Goal: Transaction & Acquisition: Purchase product/service

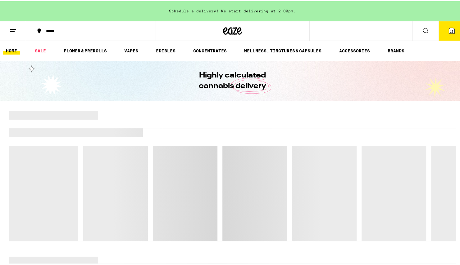
click at [448, 26] on icon at bounding box center [451, 29] width 7 height 7
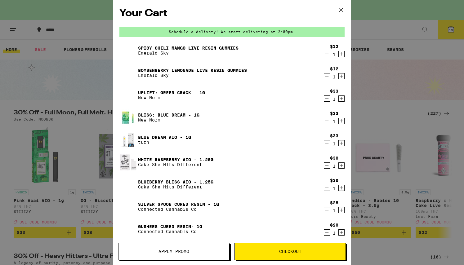
click at [157, 251] on span "Apply Promo" at bounding box center [174, 252] width 111 height 4
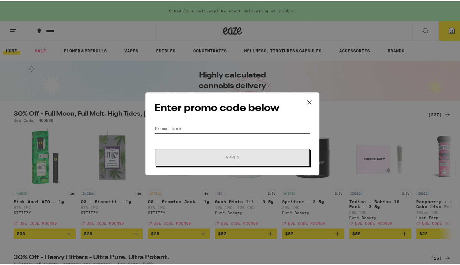
click at [178, 127] on input "Promo Code" at bounding box center [232, 127] width 156 height 9
click at [309, 100] on icon at bounding box center [308, 101] width 9 height 9
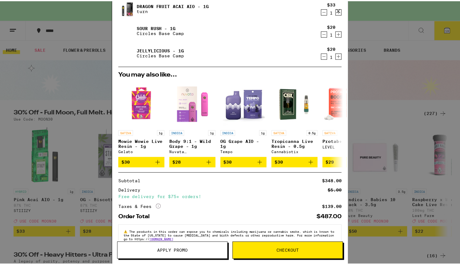
scroll to position [282, 0]
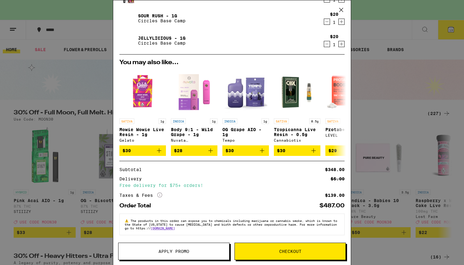
click at [189, 255] on button "Apply Promo" at bounding box center [173, 251] width 111 height 17
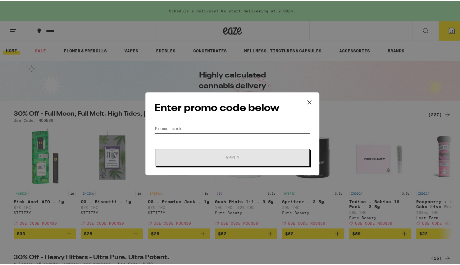
click at [172, 128] on input "Promo Code" at bounding box center [232, 127] width 156 height 9
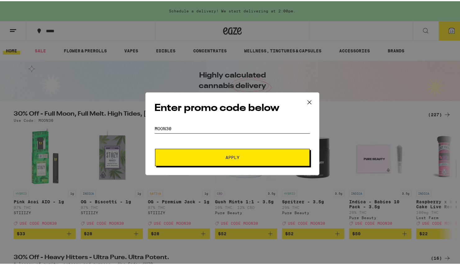
type input "MOON30"
click at [213, 158] on span "Apply" at bounding box center [232, 156] width 112 height 4
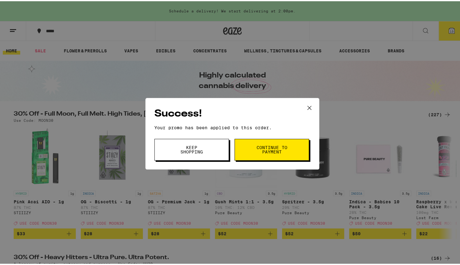
click at [213, 158] on button "Keep Shopping" at bounding box center [191, 149] width 74 height 22
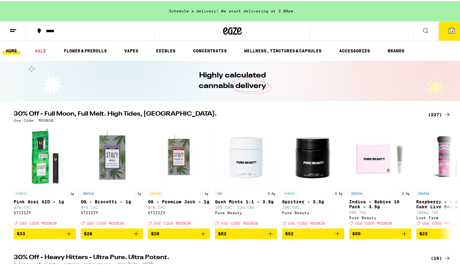
click at [442, 31] on button "13" at bounding box center [451, 29] width 26 height 19
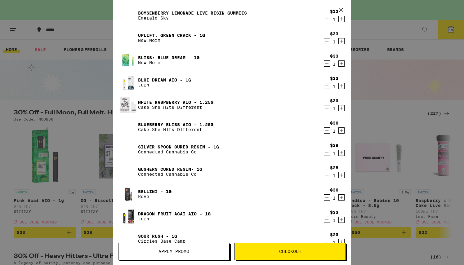
scroll to position [59, 0]
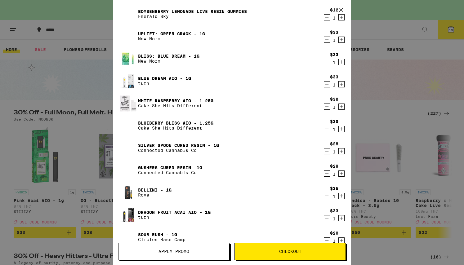
click at [324, 106] on icon "Decrement" at bounding box center [327, 106] width 6 height 7
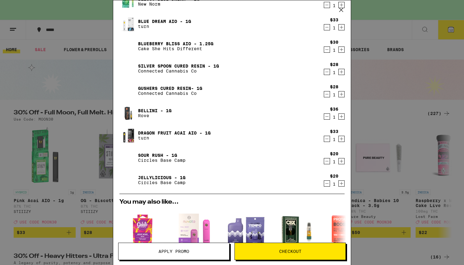
scroll to position [116, 0]
click at [154, 111] on link "Bellini - 1g" at bounding box center [155, 111] width 34 height 5
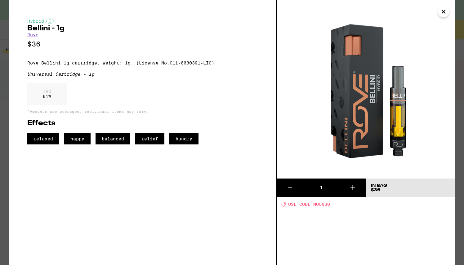
click at [295, 74] on img at bounding box center [366, 89] width 179 height 179
click at [248, 88] on div "THC 91 %" at bounding box center [142, 95] width 230 height 25
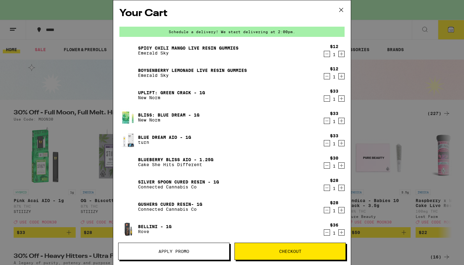
click at [181, 92] on link "Uplift: Green Crack - 1g" at bounding box center [171, 92] width 67 height 5
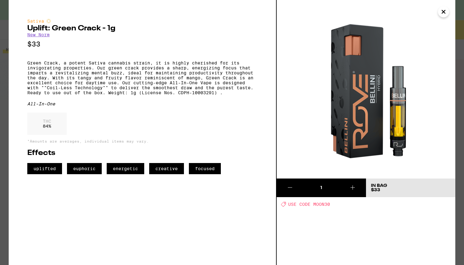
click at [446, 14] on icon "Close" at bounding box center [443, 11] width 7 height 9
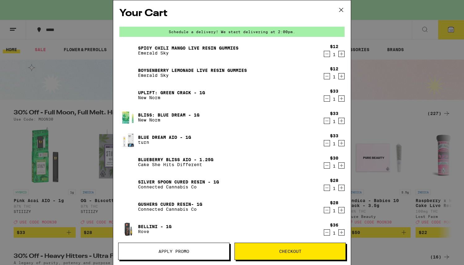
click at [342, 11] on icon at bounding box center [342, 10] width 4 height 4
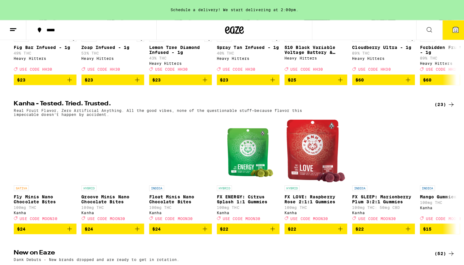
scroll to position [298, 0]
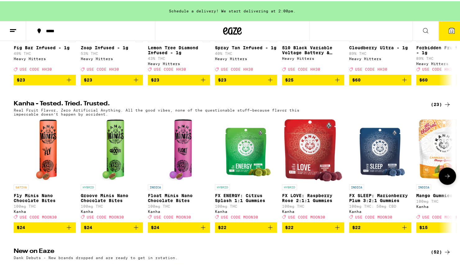
click at [70, 230] on icon "Add to bag" at bounding box center [68, 226] width 7 height 7
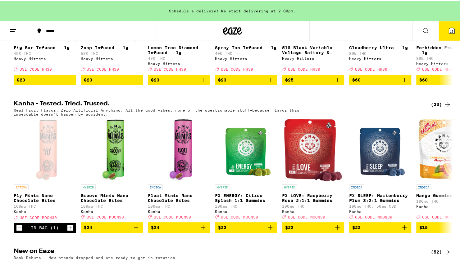
click at [449, 31] on span "13" at bounding box center [451, 30] width 4 height 4
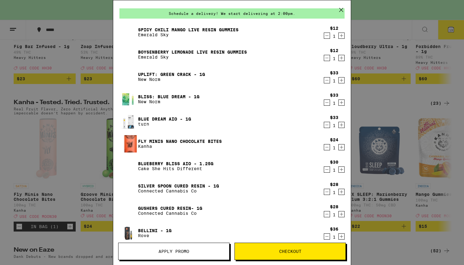
scroll to position [20, 0]
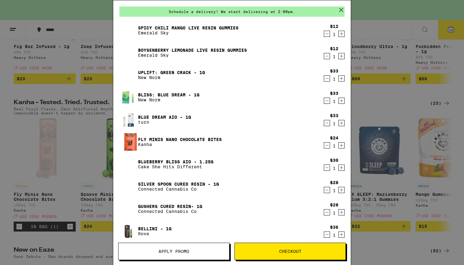
click at [165, 162] on link "Blueberry Bliss AIO - 1.25g" at bounding box center [175, 162] width 75 height 5
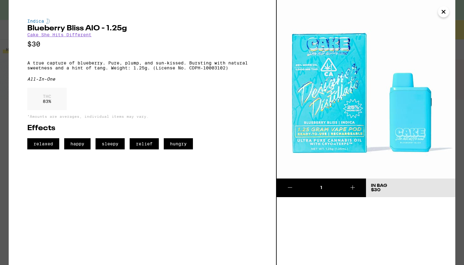
click at [442, 14] on icon "Close" at bounding box center [443, 11] width 7 height 9
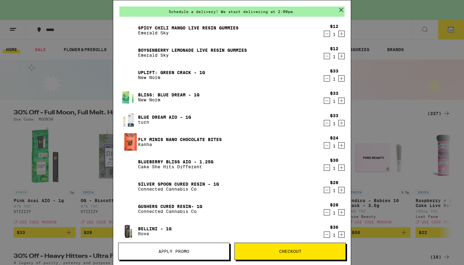
click at [324, 169] on icon "Decrement" at bounding box center [327, 167] width 6 height 7
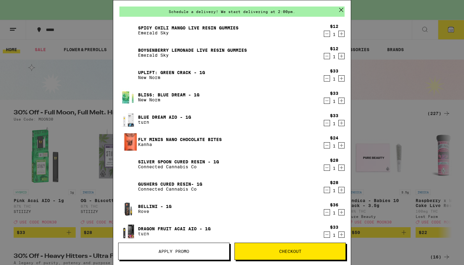
click at [172, 116] on link "Blue Dream AIO - 1g" at bounding box center [164, 117] width 53 height 5
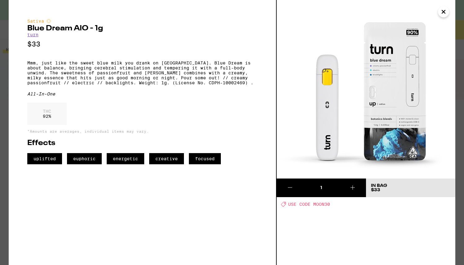
click at [444, 12] on icon "Close" at bounding box center [443, 11] width 3 height 3
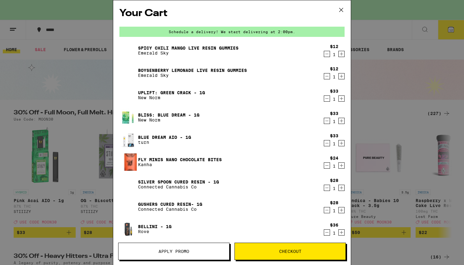
click at [207, 47] on link "Spicy Chili Mango Live Resin Gummies" at bounding box center [188, 48] width 101 height 5
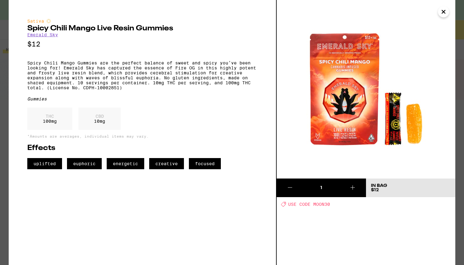
click at [449, 14] on button "Close" at bounding box center [443, 11] width 11 height 11
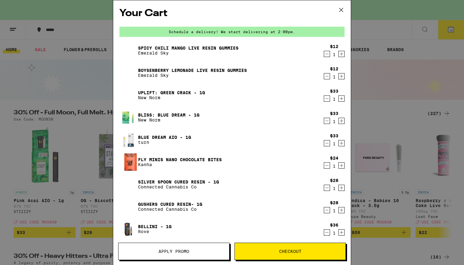
click at [188, 92] on link "Uplift: Green Crack - 1g" at bounding box center [171, 92] width 67 height 5
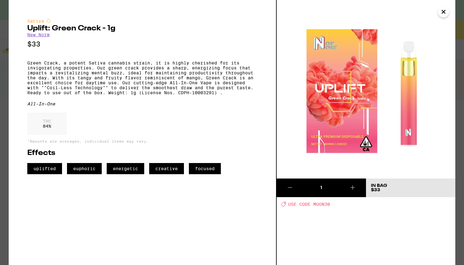
click at [443, 13] on icon "Close" at bounding box center [443, 11] width 3 height 3
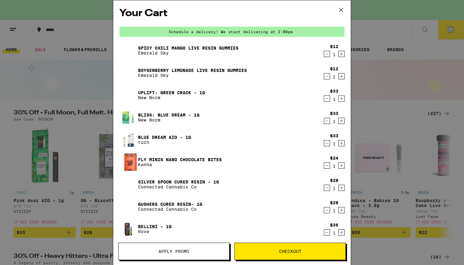
click at [161, 138] on link "Blue Dream AIO - 1g" at bounding box center [164, 137] width 53 height 5
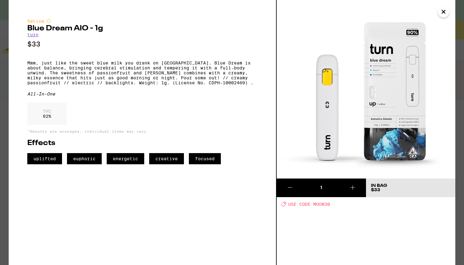
click at [444, 14] on icon "Close" at bounding box center [443, 11] width 7 height 9
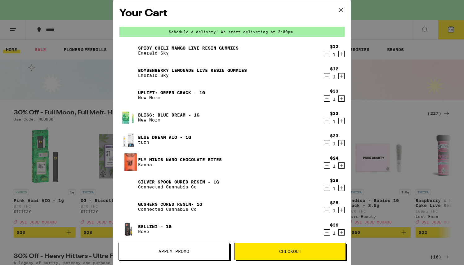
click at [163, 160] on link "Fly Minis Nano Chocolate Bites" at bounding box center [180, 159] width 84 height 5
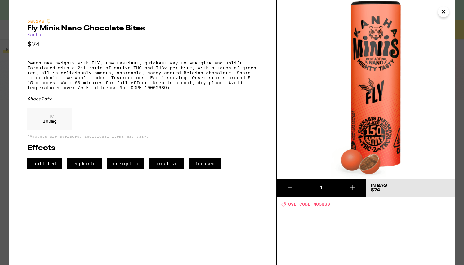
click at [443, 9] on icon "Close" at bounding box center [443, 11] width 7 height 9
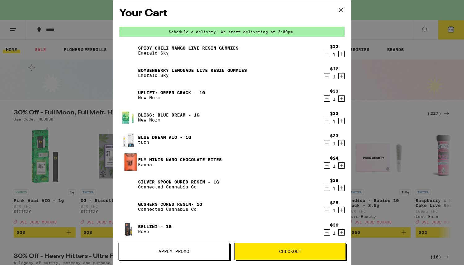
click at [181, 180] on link "Silver Spoon Cured Resin - 1g" at bounding box center [178, 182] width 81 height 5
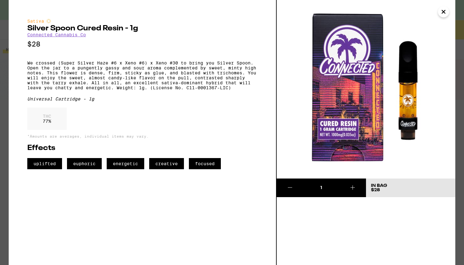
click at [289, 189] on icon at bounding box center [289, 187] width 7 height 7
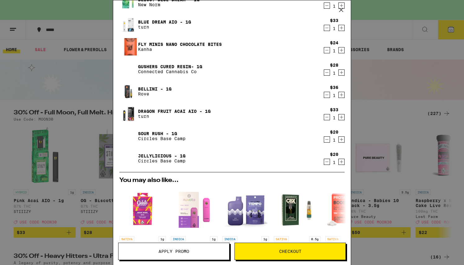
scroll to position [114, 0]
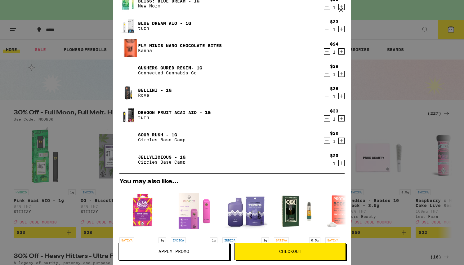
click at [152, 90] on link "Bellini - 1g" at bounding box center [155, 90] width 34 height 5
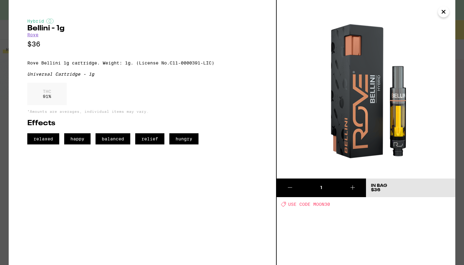
click at [444, 13] on icon "Close" at bounding box center [443, 11] width 7 height 9
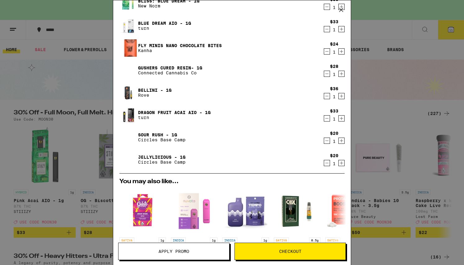
click at [164, 65] on link "Gushers Cured Resin- 1g" at bounding box center [170, 67] width 64 height 5
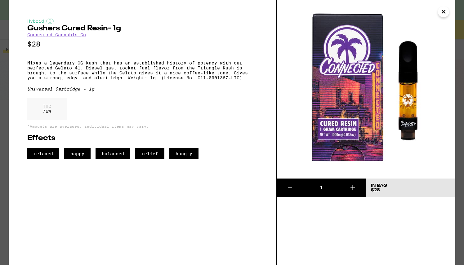
click at [164, 65] on p "Mixes a legendary OG kush that has an established history of potency with our p…" at bounding box center [142, 71] width 230 height 20
click at [443, 11] on icon "Close" at bounding box center [443, 11] width 3 height 3
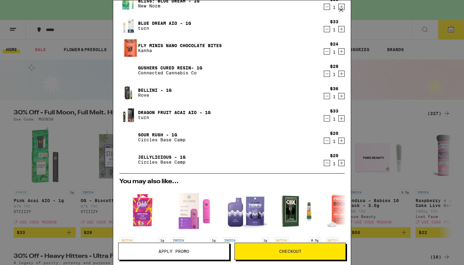
click at [324, 75] on icon "Decrement" at bounding box center [327, 73] width 6 height 7
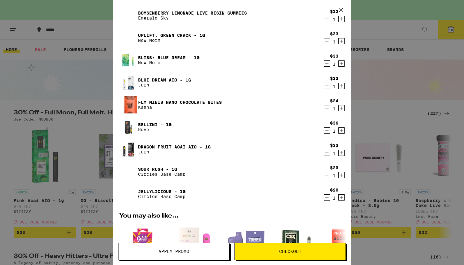
scroll to position [58, 0]
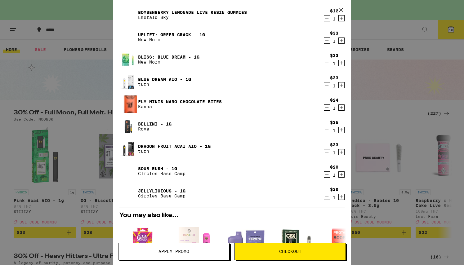
click at [167, 144] on link "Dragon Fruit Acai AIO - 1g" at bounding box center [174, 146] width 73 height 5
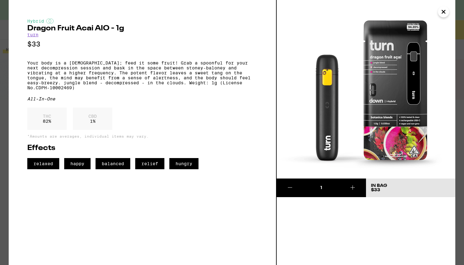
click at [444, 13] on icon "Close" at bounding box center [443, 11] width 7 height 9
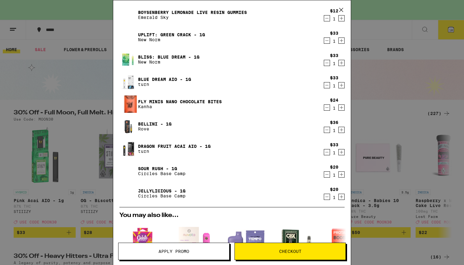
click at [324, 152] on icon "Decrement" at bounding box center [327, 152] width 6 height 7
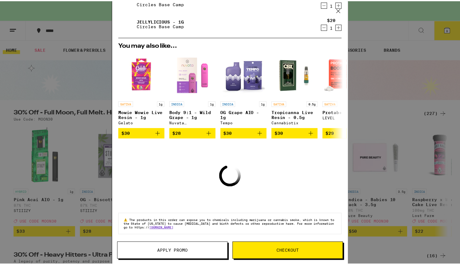
scroll to position [202, 0]
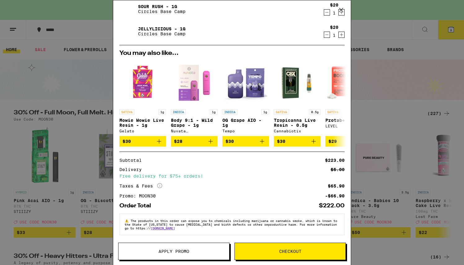
click at [303, 250] on span "Checkout" at bounding box center [290, 252] width 111 height 4
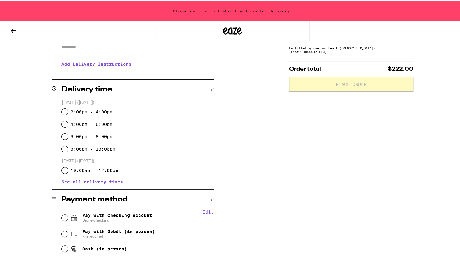
scroll to position [115, 0]
click at [63, 111] on input "2:00pm - 4:00pm" at bounding box center [65, 110] width 6 height 6
radio input "true"
click at [64, 215] on input "Pay with Checking Account Dione checking" at bounding box center [65, 216] width 6 height 6
radio input "true"
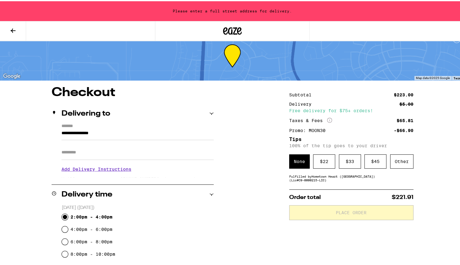
scroll to position [0, 0]
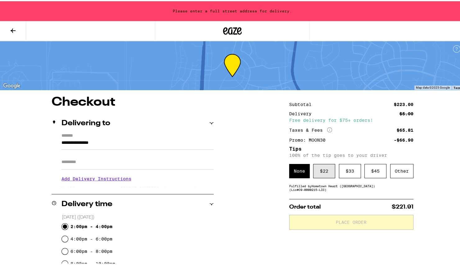
click at [318, 176] on div "$ 22" at bounding box center [324, 170] width 22 height 14
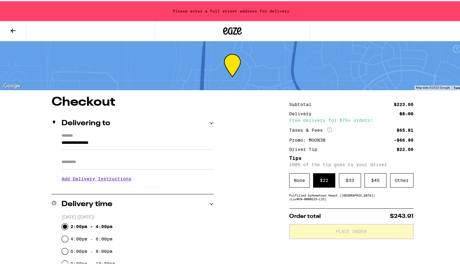
click at [12, 29] on icon at bounding box center [13, 29] width 5 height 4
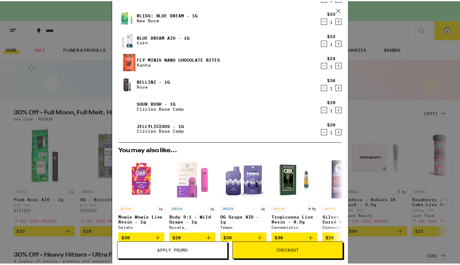
scroll to position [211, 0]
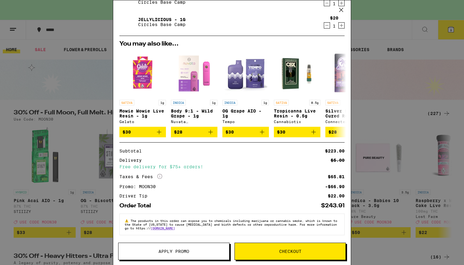
click at [273, 256] on button "Checkout" at bounding box center [290, 251] width 111 height 17
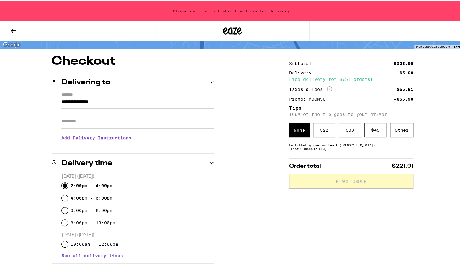
scroll to position [42, 0]
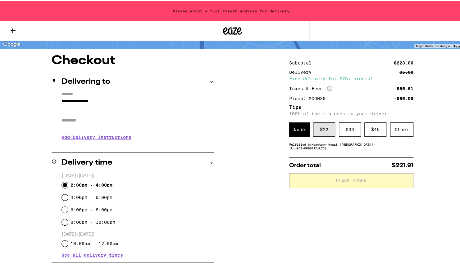
click at [322, 127] on div "$ 22" at bounding box center [324, 128] width 22 height 14
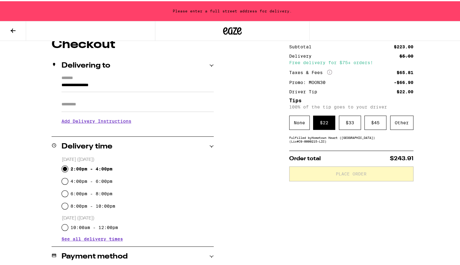
scroll to position [57, 0]
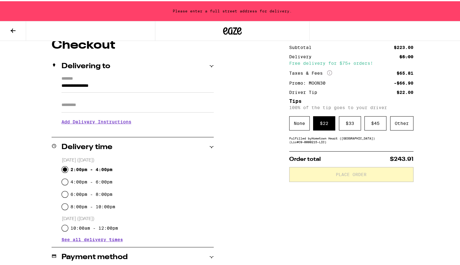
click at [88, 123] on h3 "Add Delivery Instructions" at bounding box center [137, 121] width 152 height 14
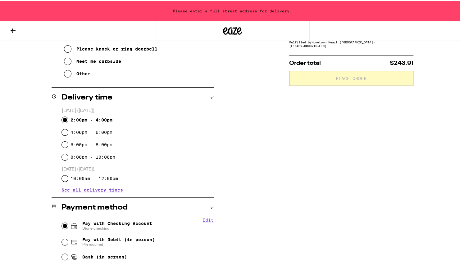
scroll to position [154, 0]
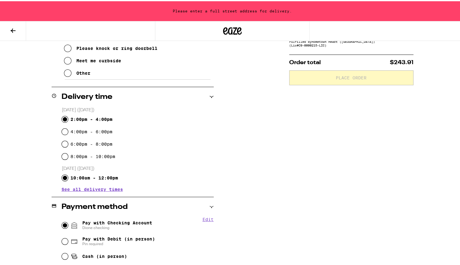
click at [64, 178] on input "10:00am - 12:00pm" at bounding box center [65, 177] width 6 height 6
radio input "true"
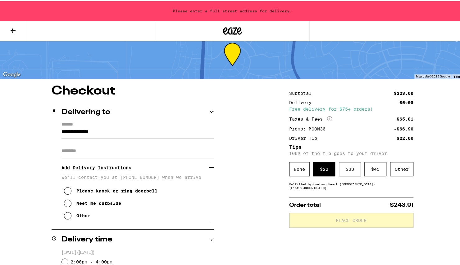
scroll to position [11, 0]
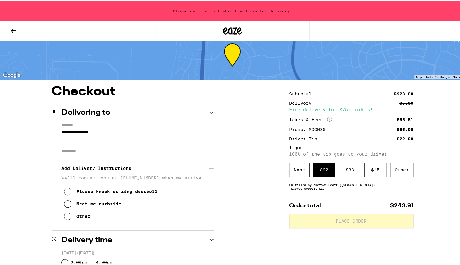
click at [66, 205] on icon at bounding box center [67, 202] width 7 height 7
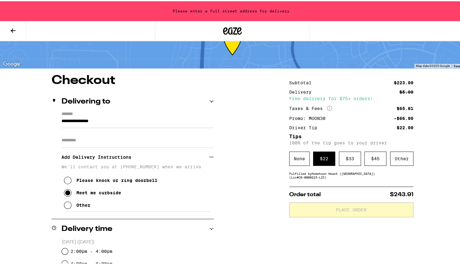
scroll to position [22, 0]
click at [61, 120] on input "**********" at bounding box center [137, 121] width 152 height 11
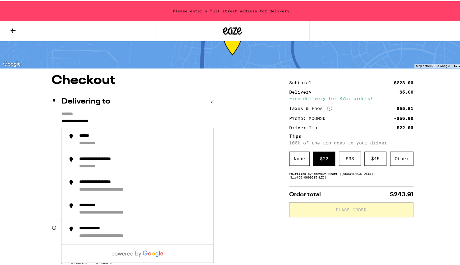
click at [61, 120] on input "**********" at bounding box center [137, 121] width 152 height 11
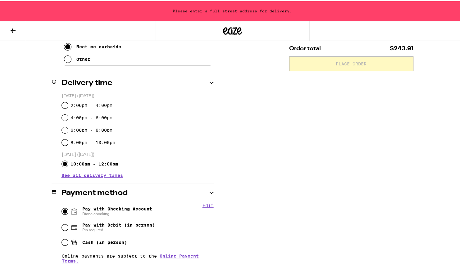
scroll to position [0, 0]
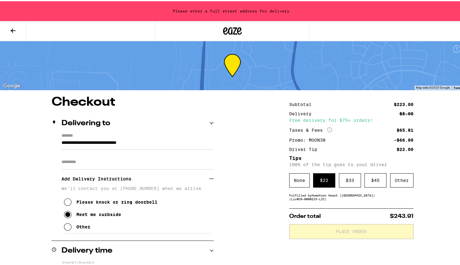
click at [109, 143] on input "**********" at bounding box center [137, 143] width 152 height 11
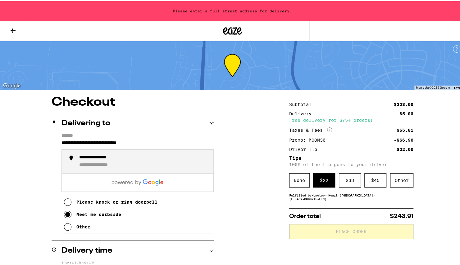
click at [112, 159] on div "**********" at bounding box center [103, 157] width 48 height 6
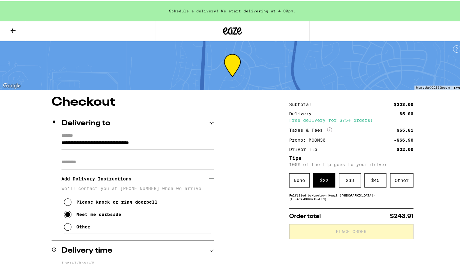
type input "**********"
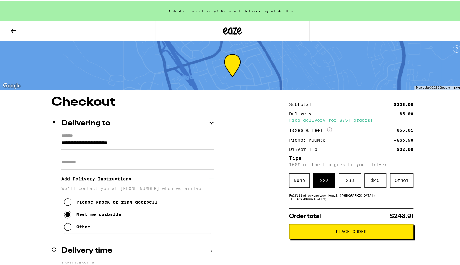
scroll to position [125, 0]
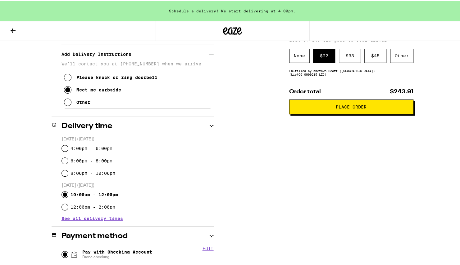
click at [64, 80] on icon at bounding box center [67, 76] width 7 height 7
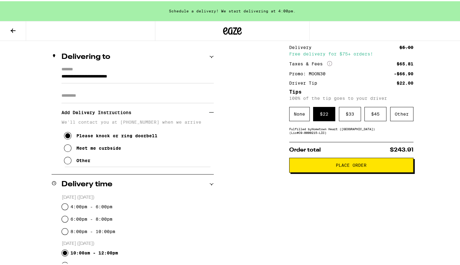
scroll to position [66, 0]
click at [350, 167] on span "Place Order" at bounding box center [351, 164] width 31 height 4
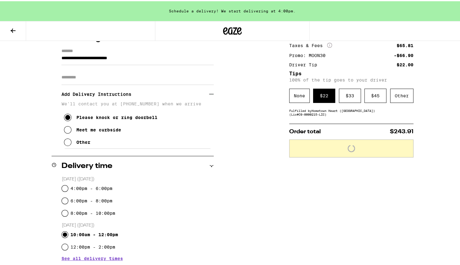
scroll to position [84, 0]
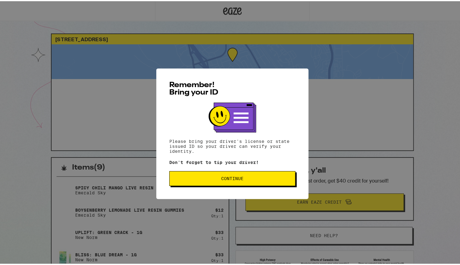
click at [240, 179] on span "Continue" at bounding box center [232, 177] width 22 height 4
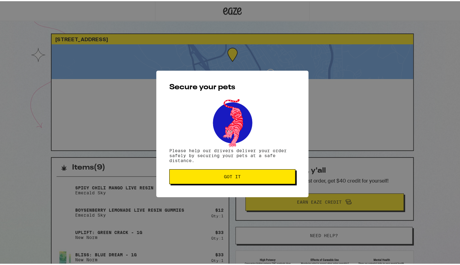
click at [237, 175] on span "Got it" at bounding box center [232, 175] width 17 height 4
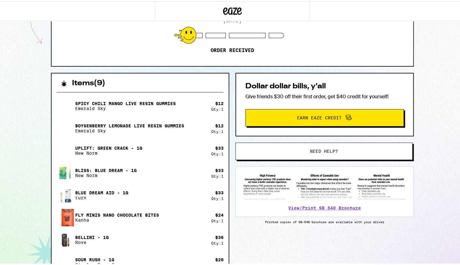
scroll to position [85, 0]
